Goal: Information Seeking & Learning: Learn about a topic

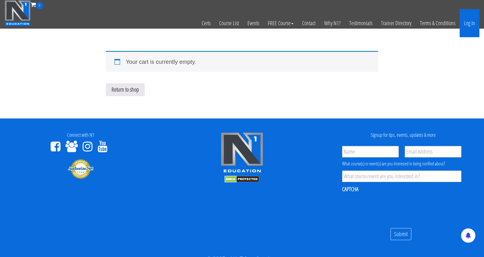
click at [470, 20] on link "Log In" at bounding box center [470, 23] width 20 height 28
click at [469, 25] on link "Log In" at bounding box center [470, 23] width 20 height 28
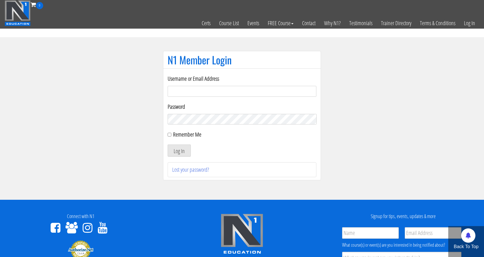
click at [202, 86] on input "Username or Email Address" at bounding box center [242, 91] width 149 height 11
type input "electric_mashine@abv.bg"
click at [169, 135] on input "Remember Me" at bounding box center [170, 135] width 4 height 4
checkbox input "true"
click at [178, 149] on button "Log In" at bounding box center [179, 150] width 23 height 12
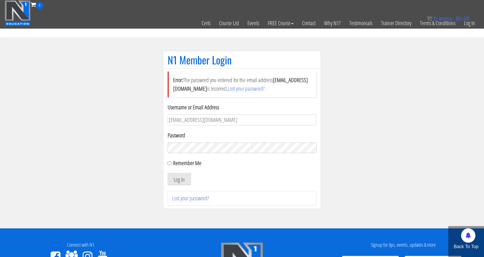
click at [327, 217] on section "N1 Member Login Error: The password you entered for the email address electric_…" at bounding box center [242, 132] width 484 height 191
click at [185, 178] on button "Log In" at bounding box center [179, 179] width 23 height 12
click at [182, 180] on button "Log In" at bounding box center [179, 179] width 23 height 12
click at [170, 163] on input "Remember Me" at bounding box center [170, 163] width 4 height 4
checkbox input "true"
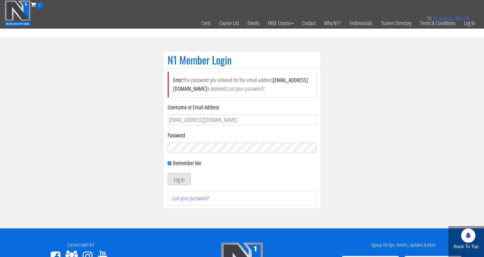
click at [181, 176] on button "Log In" at bounding box center [179, 179] width 23 height 12
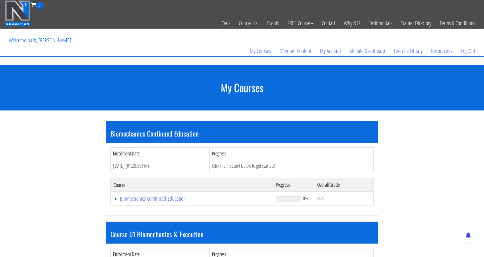
drag, startPoint x: 0, startPoint y: 0, endPoint x: 42, endPoint y: 161, distance: 166.3
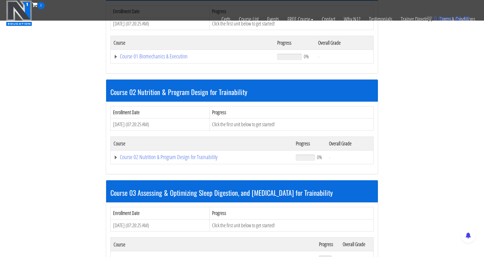
scroll to position [207, 0]
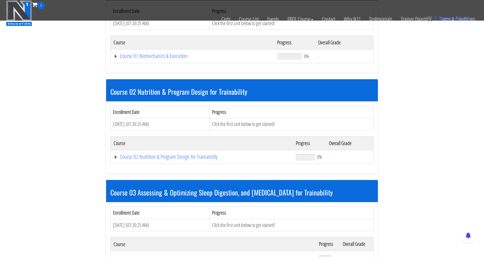
click at [230, 89] on h3 "Course 02 Nutrition & Program Design for Trainability" at bounding box center [241, 91] width 263 height 7
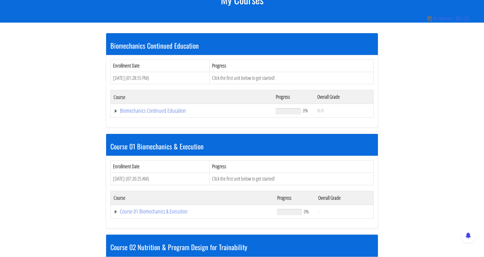
scroll to position [88, 0]
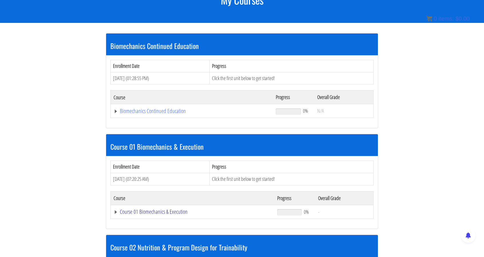
click at [114, 114] on link "Course 01 Biomechanics & Execution" at bounding box center [192, 111] width 156 height 6
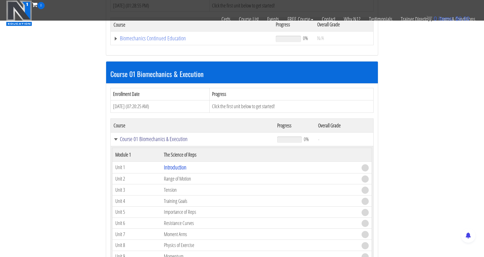
scroll to position [200, 0]
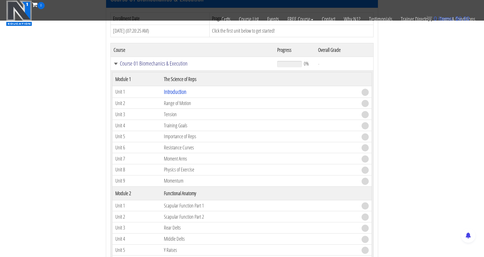
click at [114, 63] on link "Course 01 Biomechanics & Execution" at bounding box center [193, 64] width 158 height 6
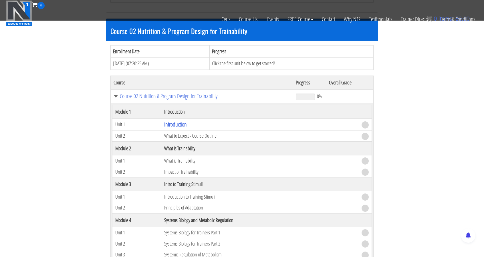
scroll to position [271, 0]
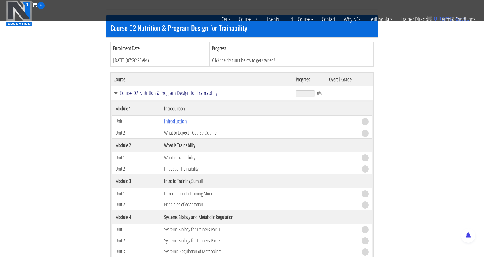
click at [115, 90] on link "Course 02 Nutrition & Program Design for Trainability" at bounding box center [202, 93] width 176 height 6
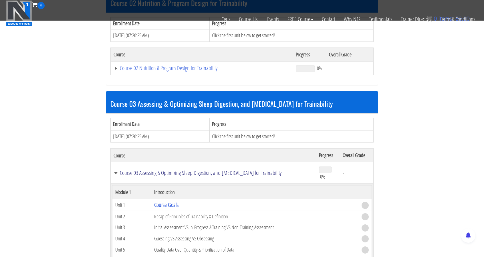
scroll to position [295, 0]
click at [117, 170] on link "Course 03 Assessing & Optimizing Sleep Digestion, and Stress Management for Tra…" at bounding box center [214, 173] width 200 height 6
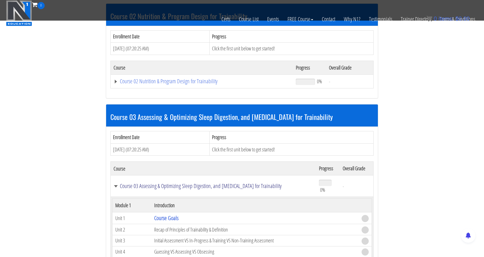
scroll to position [294, 0]
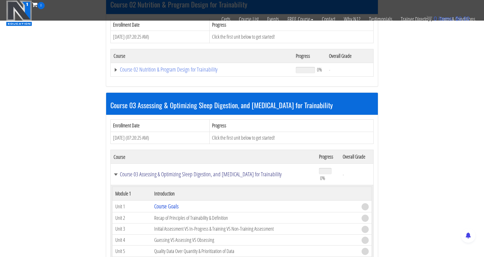
click at [114, 172] on link "Course 03 Assessing & Optimizing Sleep Digestion, and Stress Management for Tra…" at bounding box center [214, 174] width 200 height 6
